Goal: Transaction & Acquisition: Purchase product/service

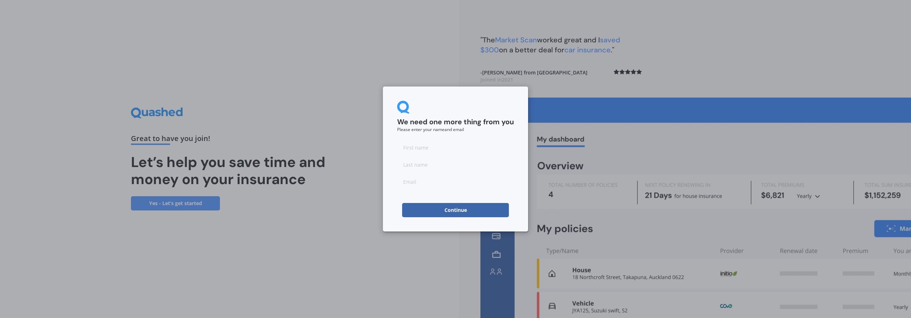
click at [416, 149] on input at bounding box center [455, 147] width 117 height 14
type input "[PERSON_NAME]"
type input "Franklin"
type input "[EMAIL_ADDRESS][DOMAIN_NAME]"
click at [467, 212] on button "Continue" at bounding box center [455, 210] width 107 height 14
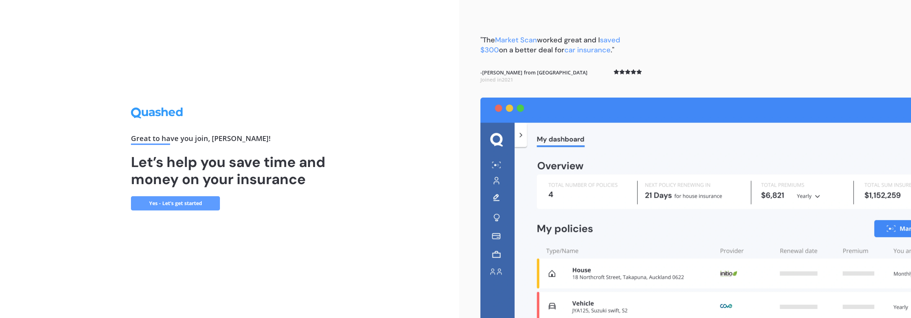
click at [178, 199] on link "Yes - Let’s get started" at bounding box center [175, 203] width 89 height 14
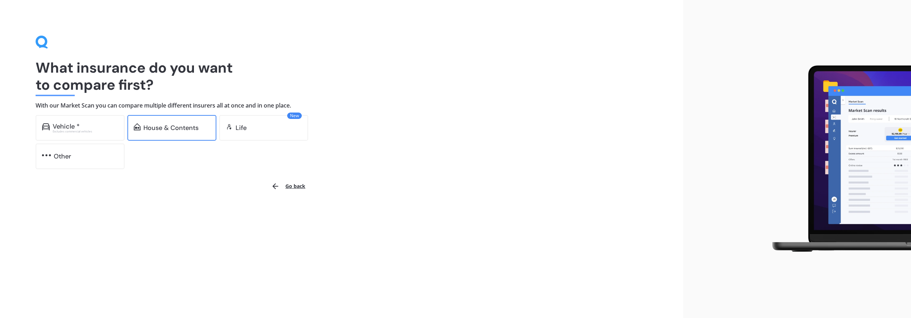
click at [145, 131] on div "House & Contents" at bounding box center [170, 127] width 55 height 7
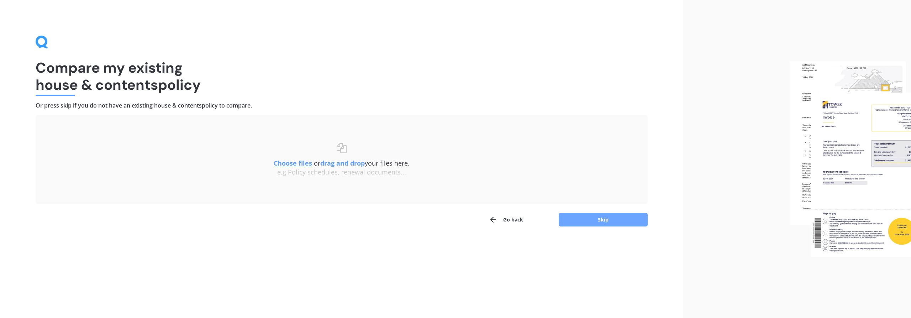
click at [598, 220] on button "Skip" at bounding box center [603, 220] width 89 height 14
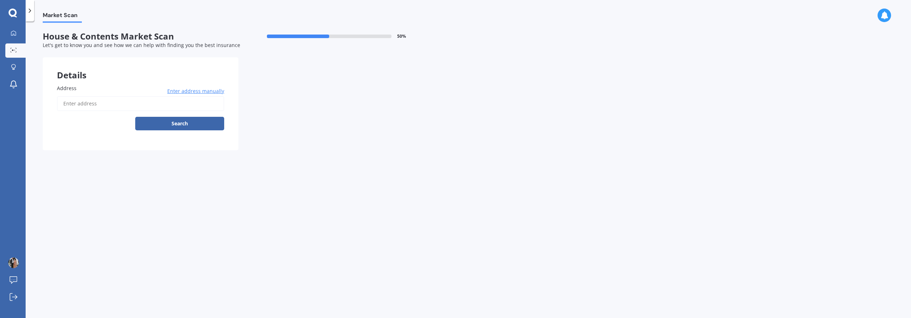
click at [181, 91] on span "Enter address manually" at bounding box center [195, 91] width 57 height 7
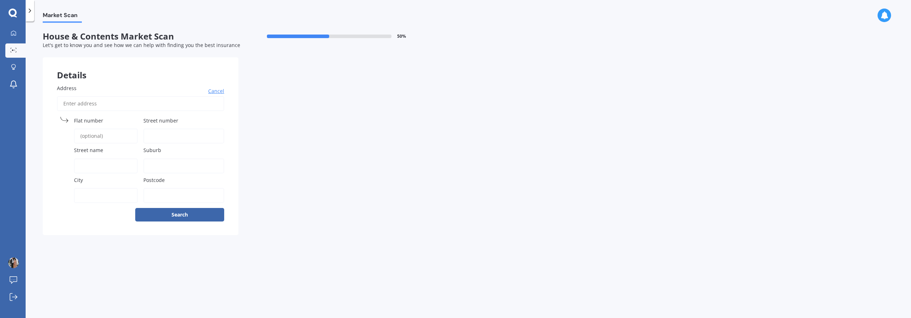
click at [98, 102] on input "Address" at bounding box center [140, 103] width 167 height 15
type input "[STREET_ADDRESS]"
type input "23"
type input "[GEOGRAPHIC_DATA]"
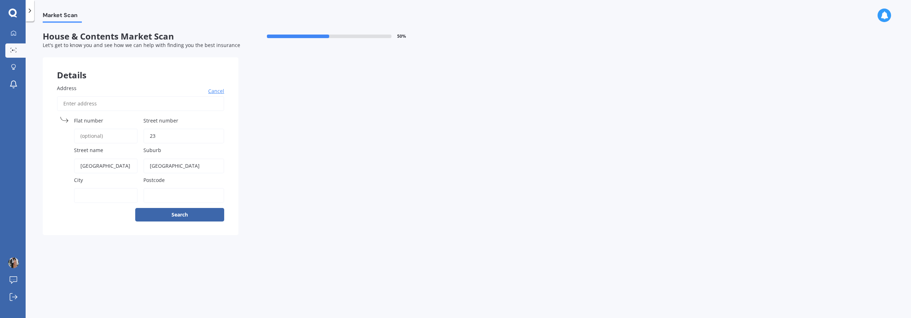
type input "[GEOGRAPHIC_DATA]"
type input "2019"
drag, startPoint x: 178, startPoint y: 165, endPoint x: 145, endPoint y: 163, distance: 33.2
click at [145, 163] on input "[GEOGRAPHIC_DATA]" at bounding box center [183, 165] width 81 height 15
type input "[GEOGRAPHIC_DATA]"
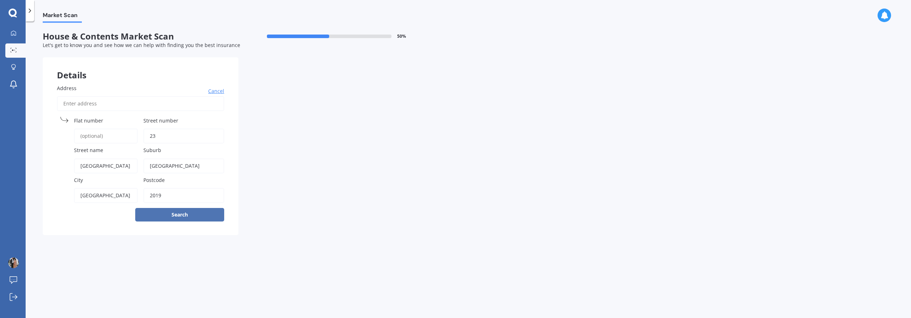
click at [161, 212] on button "Search" at bounding box center [179, 215] width 89 height 14
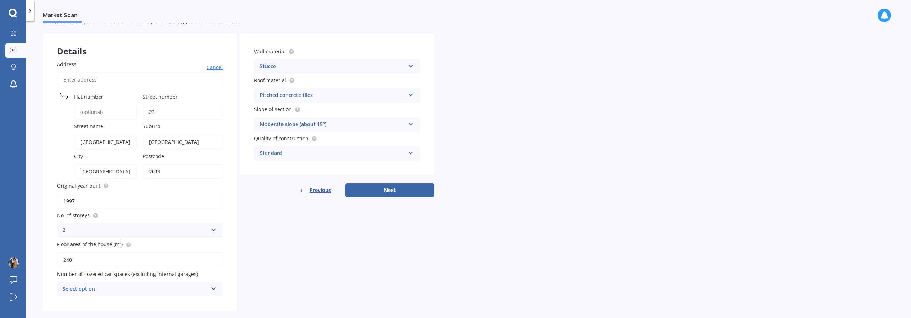
scroll to position [35, 0]
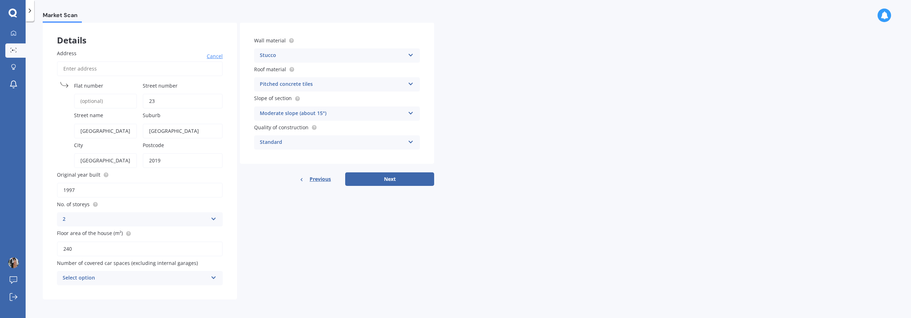
click at [214, 279] on icon at bounding box center [214, 276] width 6 height 5
click at [104, 225] on div "2" at bounding box center [139, 225] width 165 height 13
click at [411, 112] on icon at bounding box center [411, 111] width 6 height 5
click at [318, 142] on span "Moderate slope (about 15°)" at bounding box center [293, 140] width 67 height 7
click at [400, 83] on div "Pitched concrete tiles" at bounding box center [332, 84] width 145 height 9
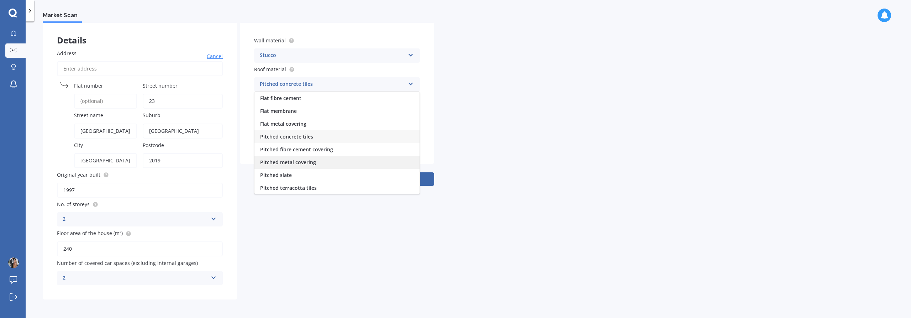
click at [354, 160] on div "Pitched metal covering" at bounding box center [336, 162] width 165 height 13
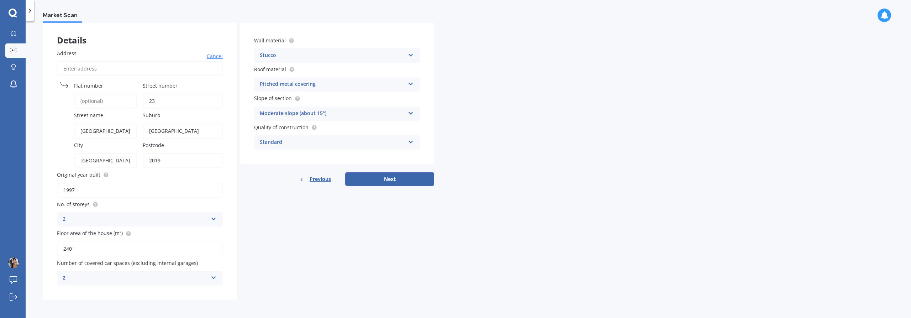
click at [410, 56] on icon at bounding box center [411, 53] width 6 height 5
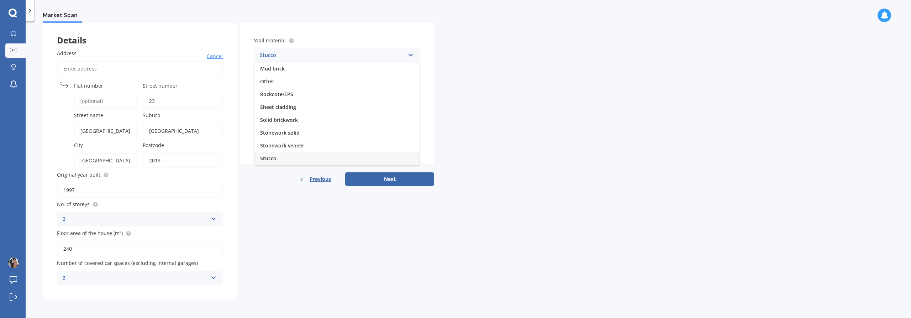
click at [341, 159] on div "Stucco" at bounding box center [336, 158] width 165 height 13
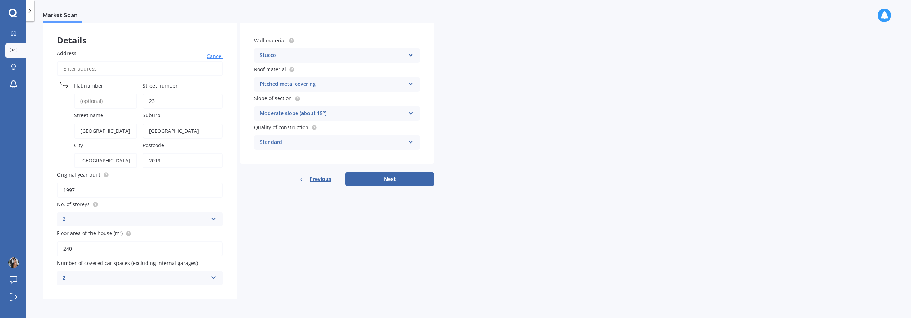
click at [413, 141] on icon at bounding box center [411, 140] width 6 height 5
click at [391, 178] on button "Next" at bounding box center [389, 179] width 89 height 14
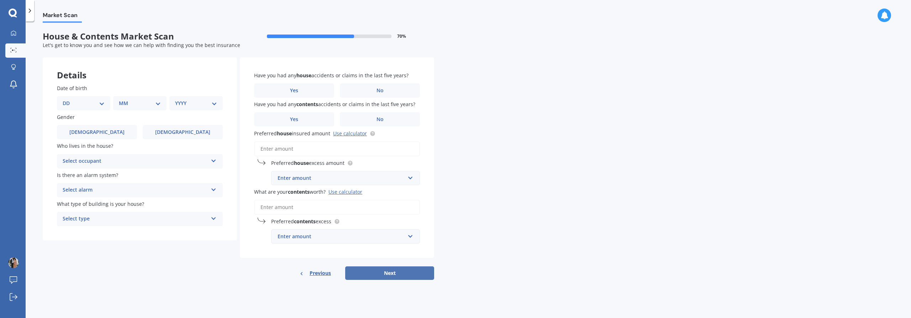
scroll to position [0, 0]
click at [312, 273] on span "Previous" at bounding box center [320, 273] width 21 height 11
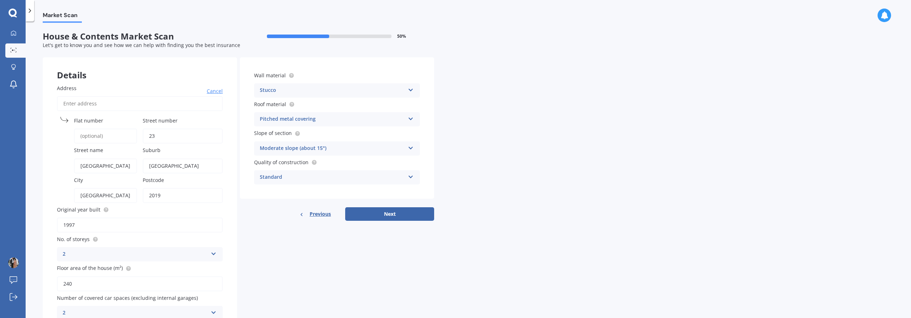
click at [313, 272] on div "Details Address Cancel Search Flat number Street number [GEOGRAPHIC_DATA] name …" at bounding box center [238, 195] width 391 height 277
click at [319, 210] on span "Previous" at bounding box center [320, 214] width 21 height 11
